Goal: Ask a question

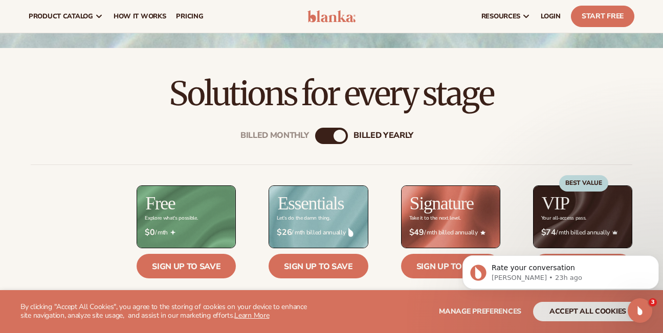
scroll to position [245, 0]
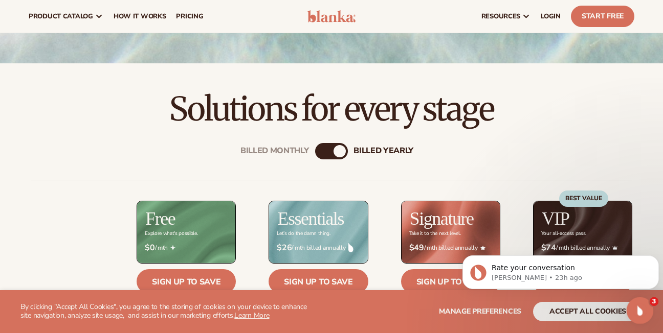
click at [638, 310] on icon "Open Intercom Messenger" at bounding box center [638, 309] width 17 height 17
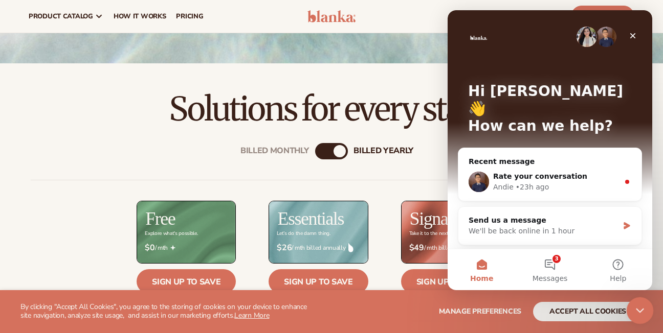
scroll to position [0, 0]
click at [634, 33] on icon "Close" at bounding box center [632, 36] width 8 height 8
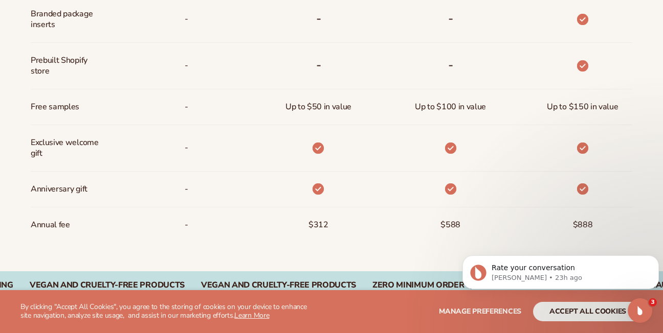
scroll to position [802, 0]
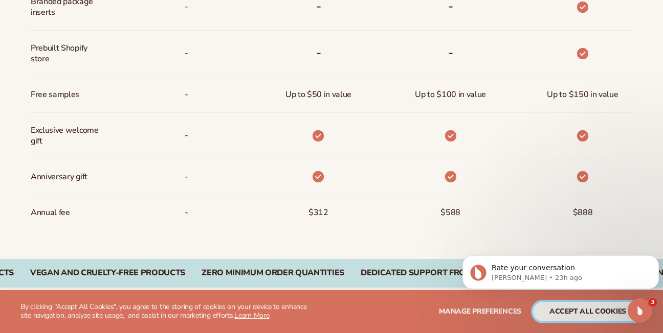
click at [604, 309] on button "accept all cookies" at bounding box center [587, 311] width 109 height 19
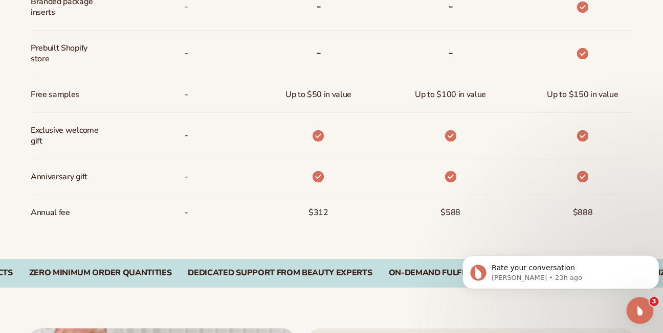
click at [635, 306] on icon "Open Intercom Messenger" at bounding box center [638, 309] width 17 height 17
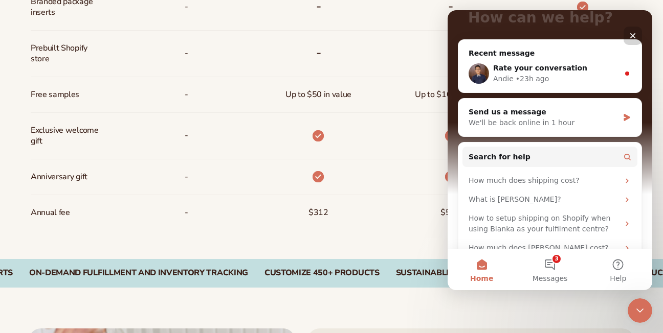
scroll to position [109, 0]
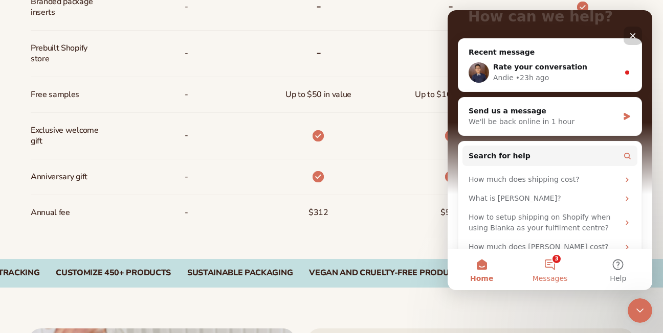
click at [553, 265] on button "3 Messages" at bounding box center [549, 270] width 68 height 41
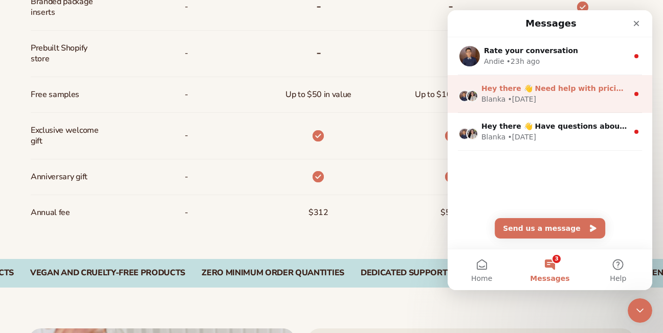
click at [554, 93] on span "Hey there 👋 Need help with pricing? Talk to our team or search for helpful arti…" at bounding box center [649, 88] width 337 height 8
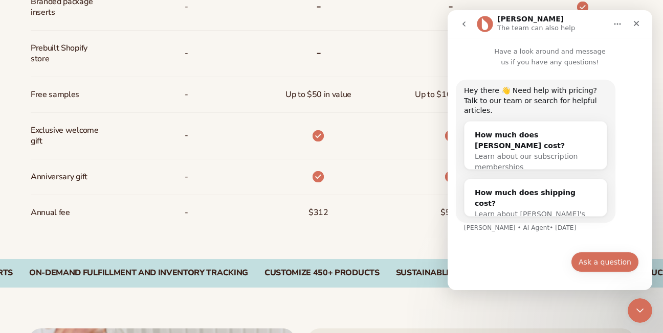
click at [603, 261] on button "Ask a question" at bounding box center [605, 262] width 68 height 20
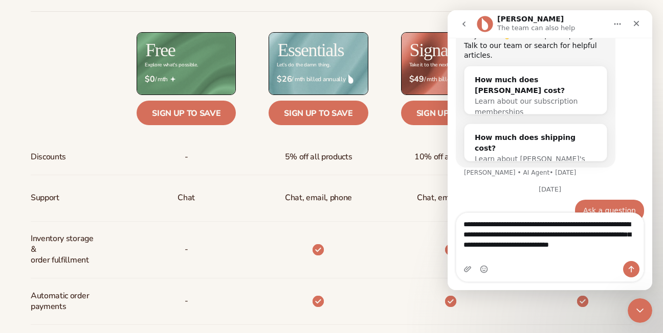
scroll to position [65, 0]
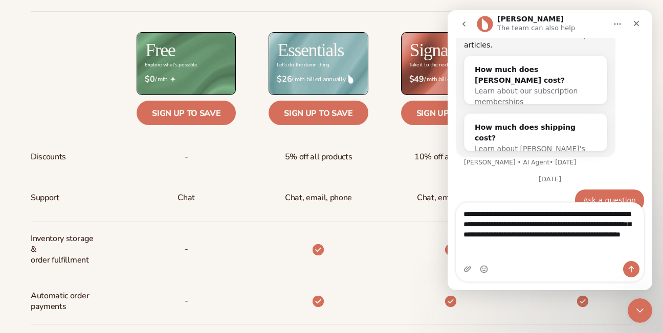
type textarea "**********"
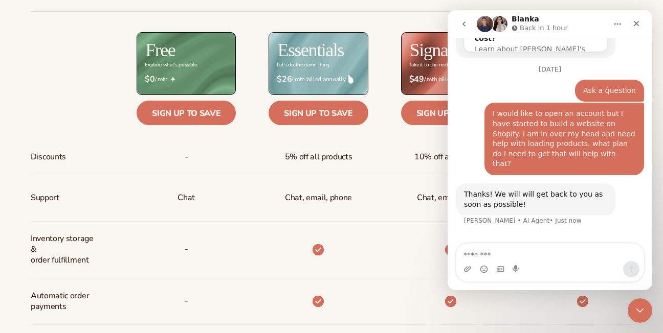
scroll to position [167, 0]
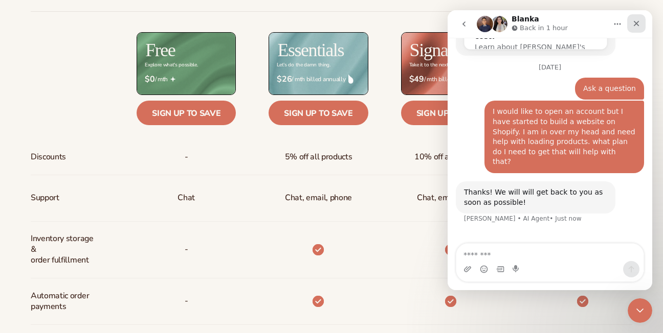
click at [635, 25] on icon "Close" at bounding box center [637, 24] width 6 height 6
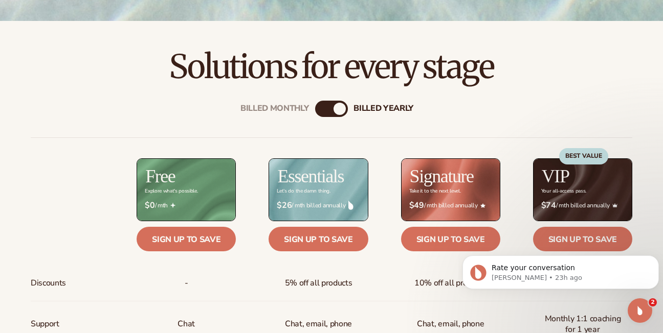
scroll to position [289, 0]
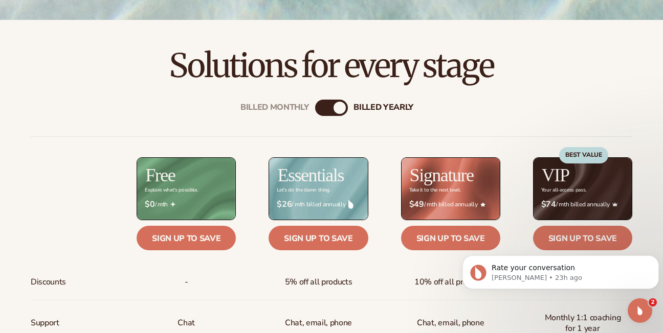
click at [337, 108] on div "billed Yearly" at bounding box center [339, 108] width 12 height 12
click at [306, 105] on div "Billed Monthly" at bounding box center [274, 108] width 69 height 10
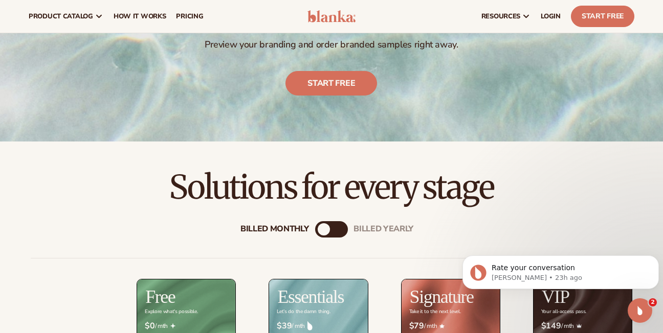
scroll to position [158, 0]
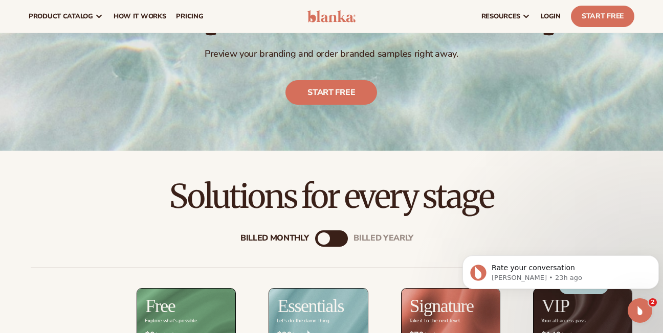
click at [324, 243] on div "Billed Monthly" at bounding box center [324, 239] width 12 height 12
click at [320, 237] on div "Billed Monthly" at bounding box center [324, 239] width 12 height 12
click at [326, 239] on div "Billed Monthly" at bounding box center [324, 239] width 12 height 12
click at [293, 239] on div "Billed Monthly" at bounding box center [274, 239] width 69 height 10
click at [338, 239] on div "billed Yearly" at bounding box center [341, 239] width 12 height 12
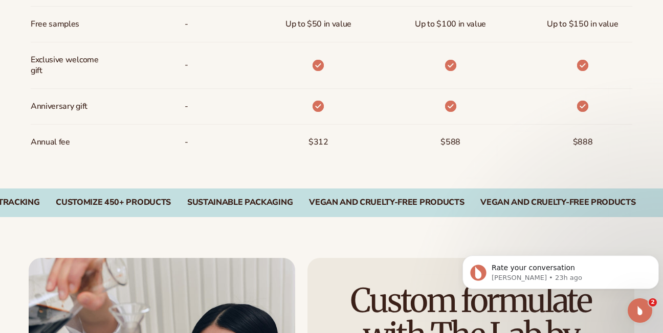
scroll to position [890, 0]
